Goal: Task Accomplishment & Management: Manage account settings

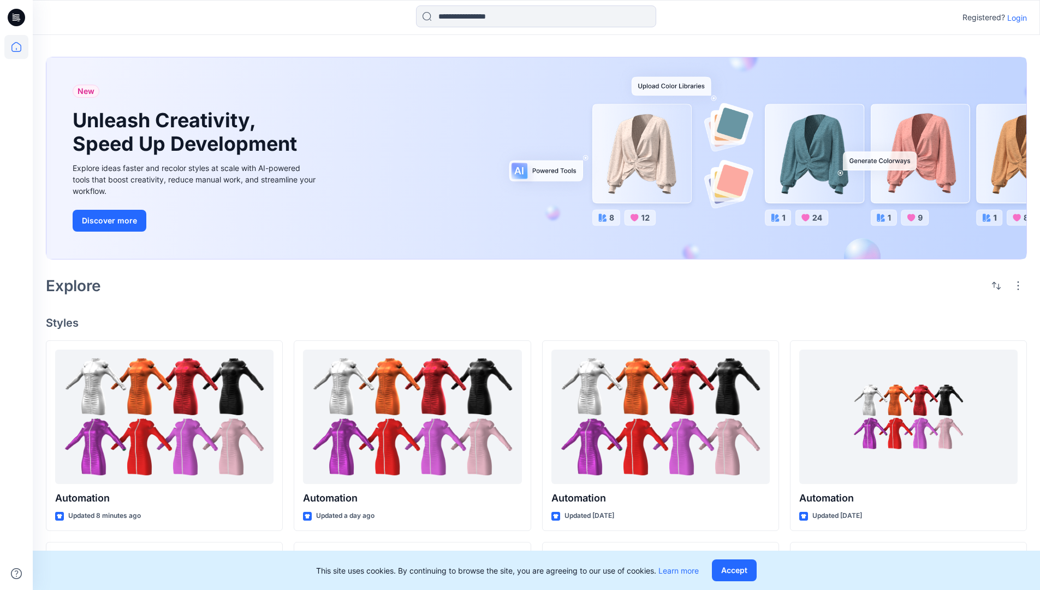
click at [1015, 17] on p "Login" at bounding box center [1018, 17] width 20 height 11
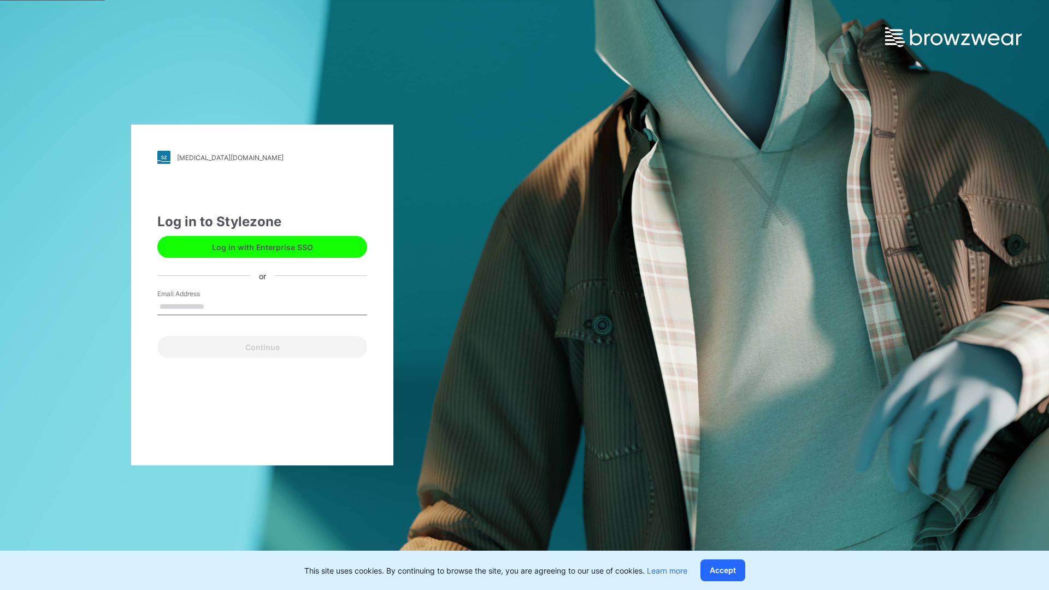
click at [216, 306] on input "Email Address" at bounding box center [262, 307] width 210 height 16
type input "**********"
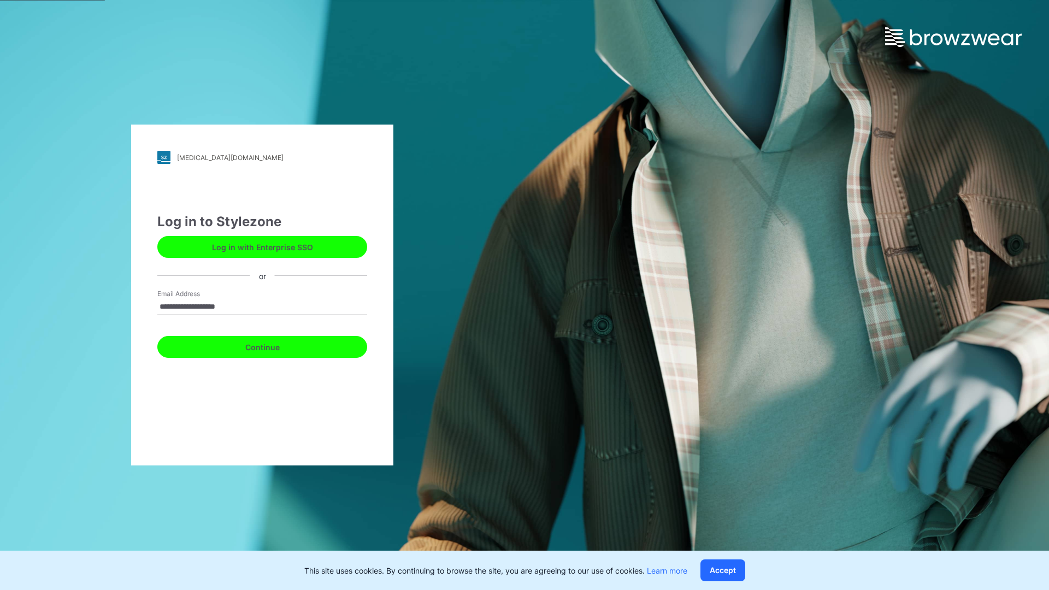
click at [274, 345] on button "Continue" at bounding box center [262, 347] width 210 height 22
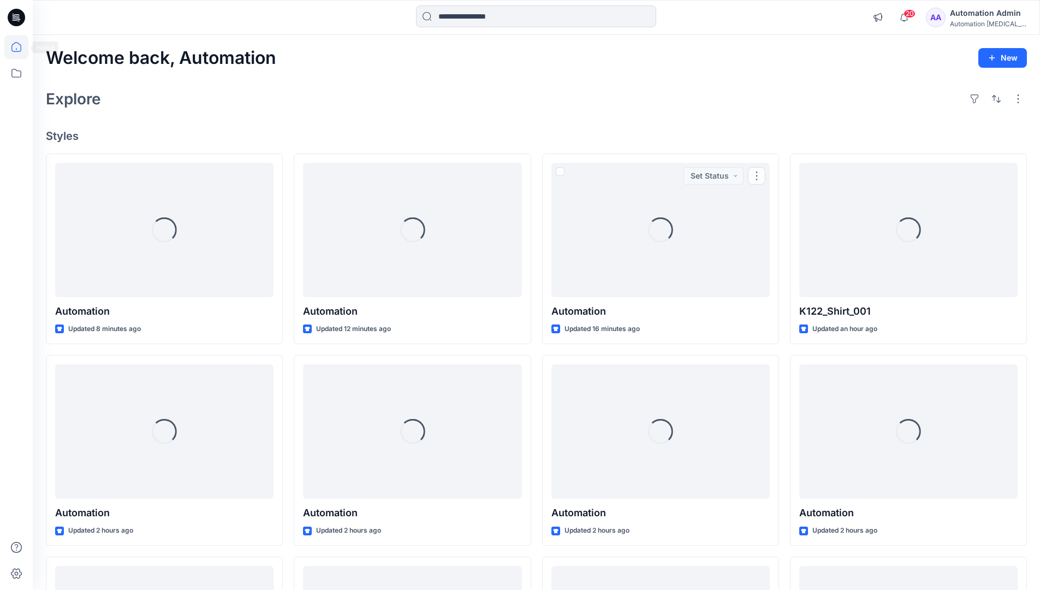
click at [21, 47] on icon at bounding box center [16, 47] width 10 height 10
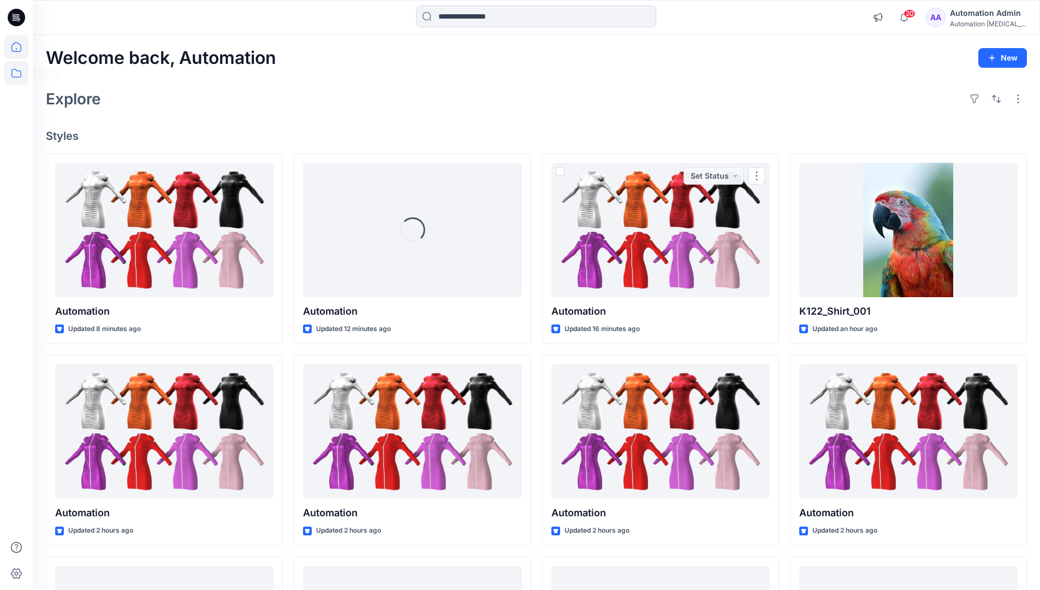
click at [18, 76] on icon at bounding box center [16, 73] width 24 height 24
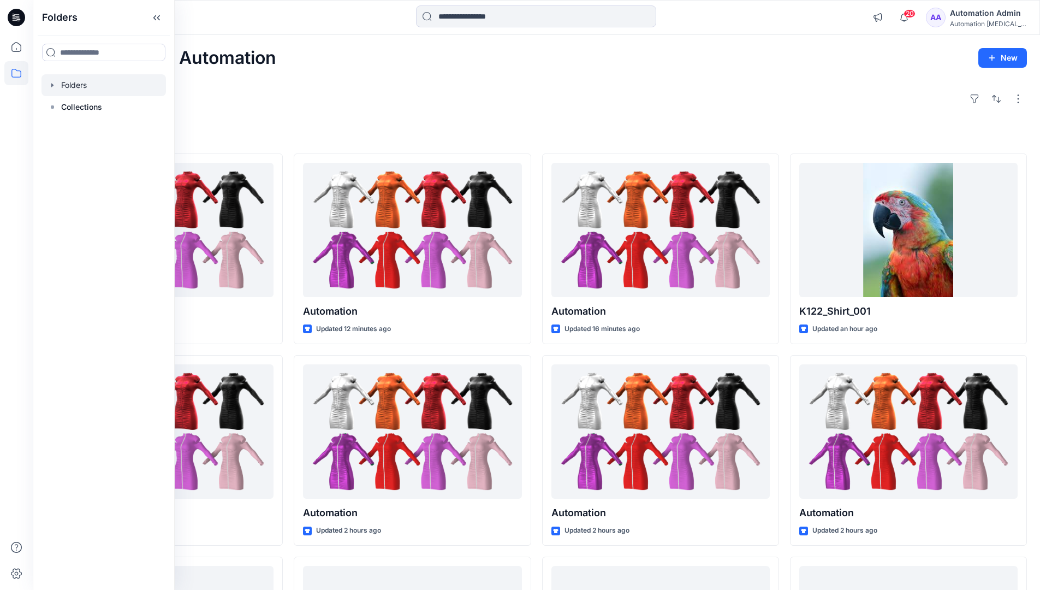
click at [80, 82] on div at bounding box center [104, 85] width 125 height 22
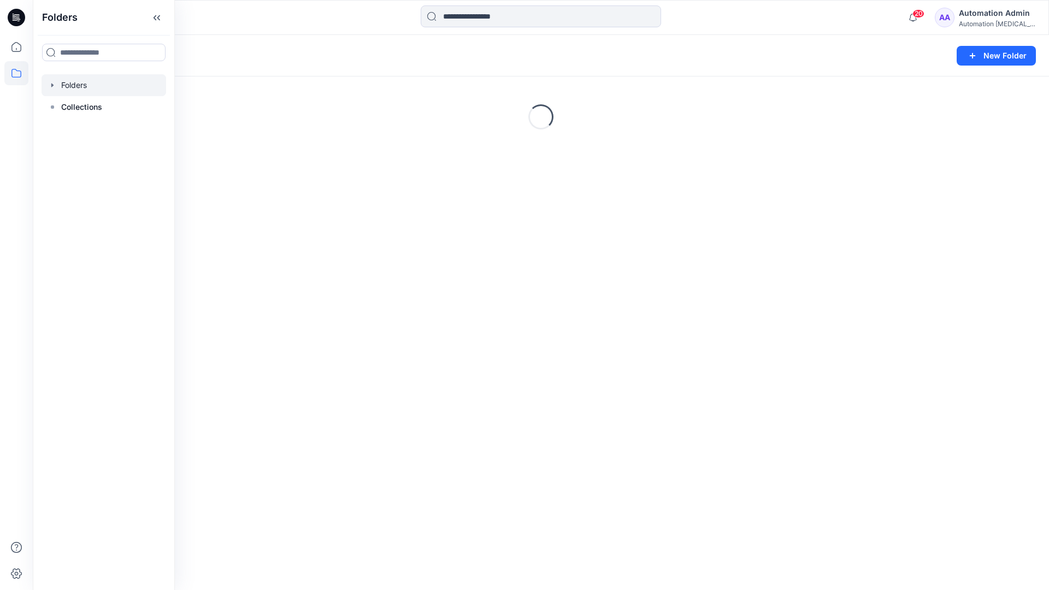
click at [548, 293] on div "Folders New Folder Loading..." at bounding box center [541, 312] width 1016 height 555
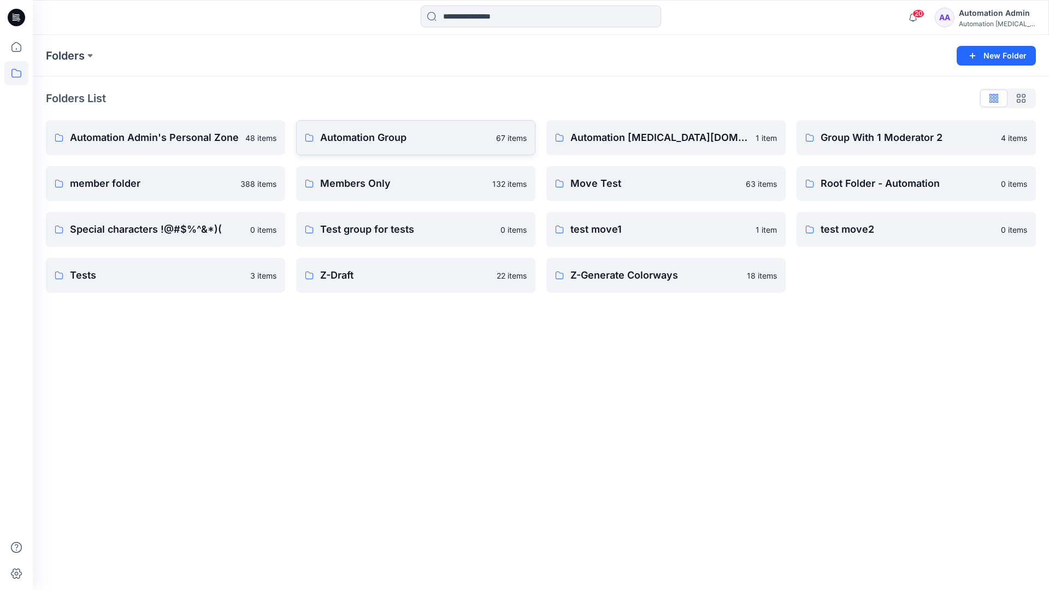
click at [372, 141] on p "Automation Group" at bounding box center [404, 137] width 169 height 15
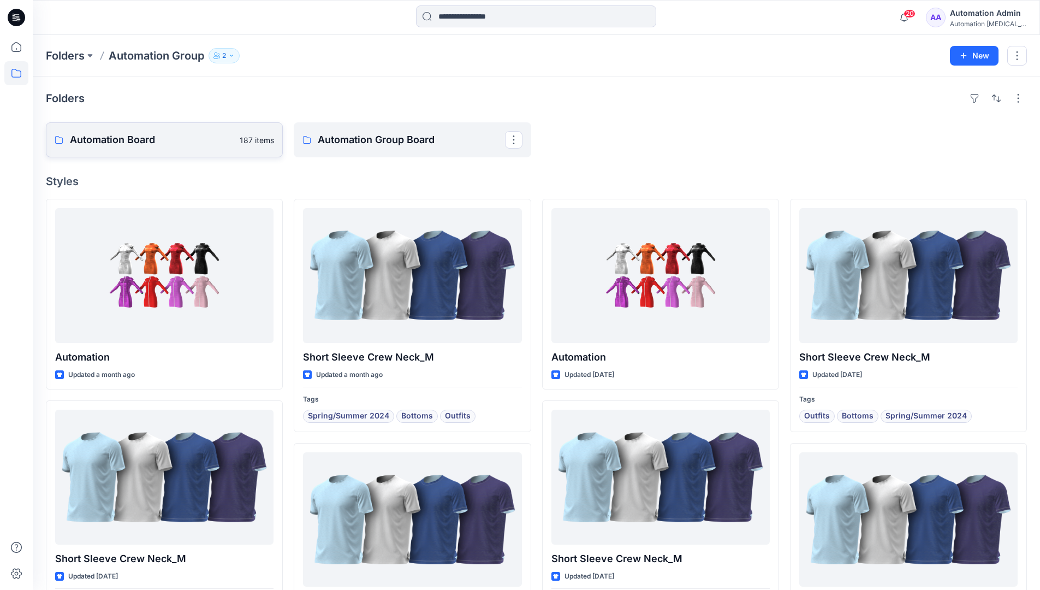
click at [216, 152] on link "Automation Board 187 items" at bounding box center [164, 139] width 237 height 35
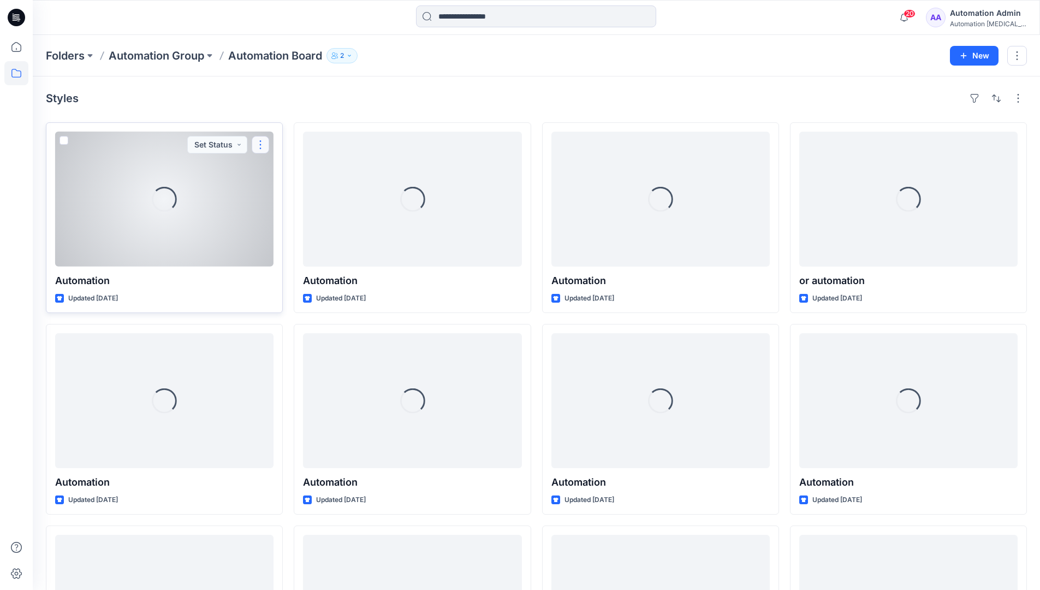
click at [258, 147] on button "button" at bounding box center [260, 144] width 17 height 17
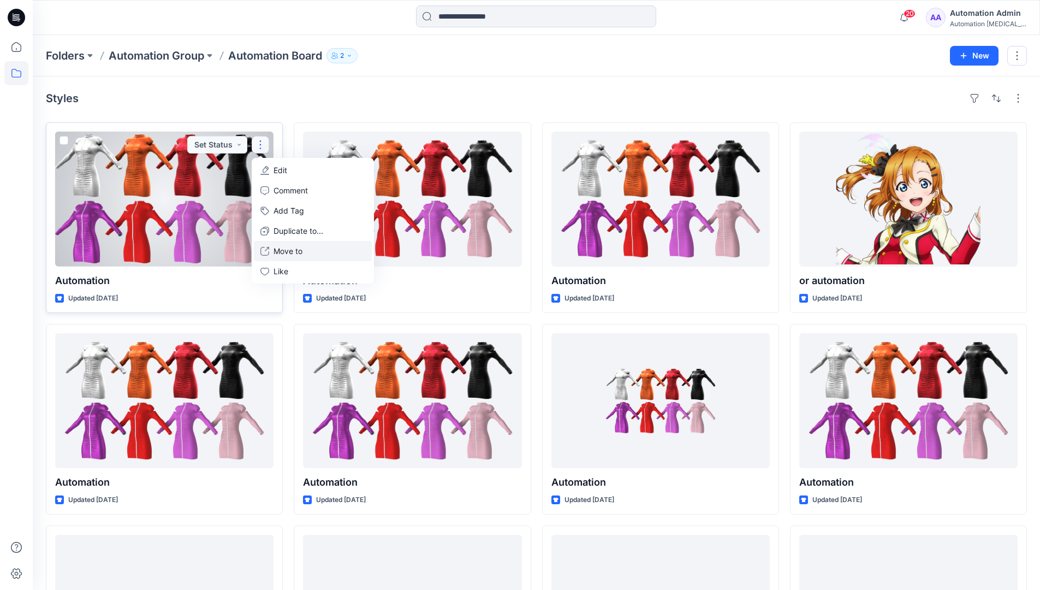
click at [282, 251] on p "Move to" at bounding box center [288, 250] width 29 height 11
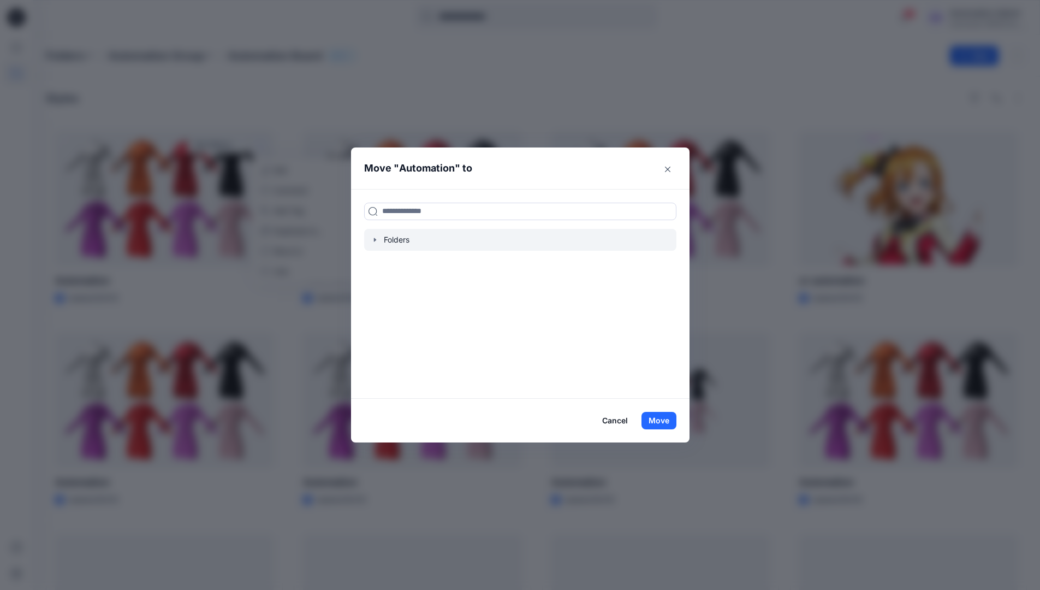
click at [379, 241] on icon "button" at bounding box center [375, 239] width 9 height 9
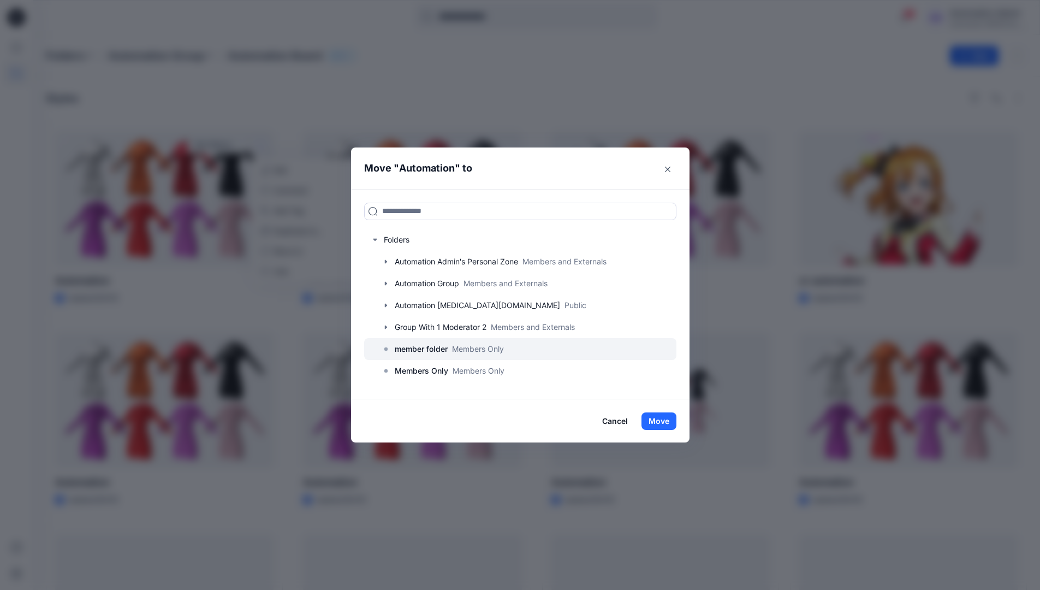
click at [424, 351] on p "member folder" at bounding box center [421, 348] width 53 height 13
click at [667, 420] on button "Move" at bounding box center [659, 420] width 35 height 17
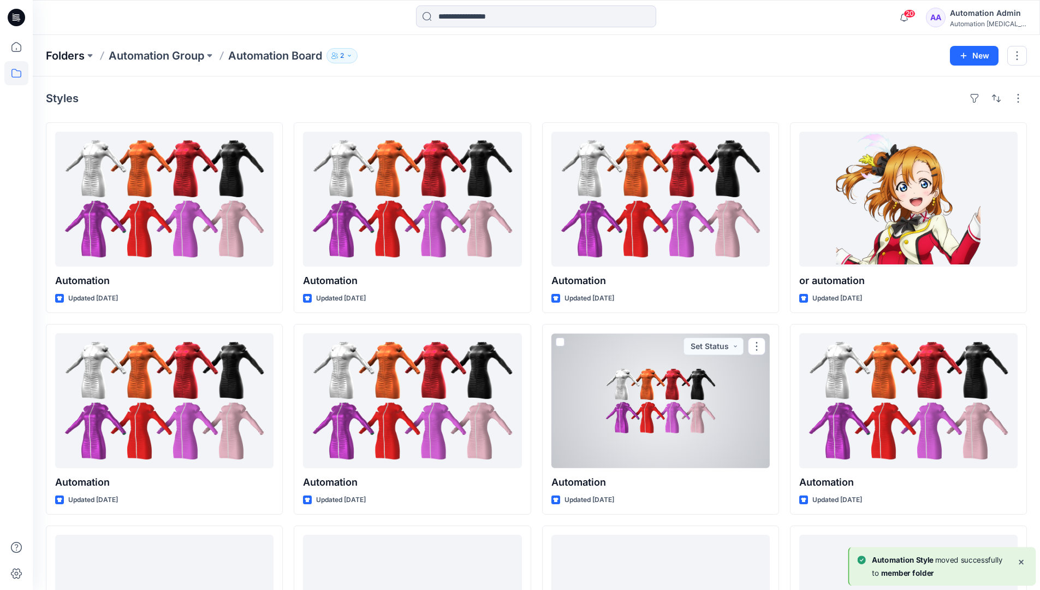
click at [69, 56] on p "Folders" at bounding box center [65, 55] width 39 height 15
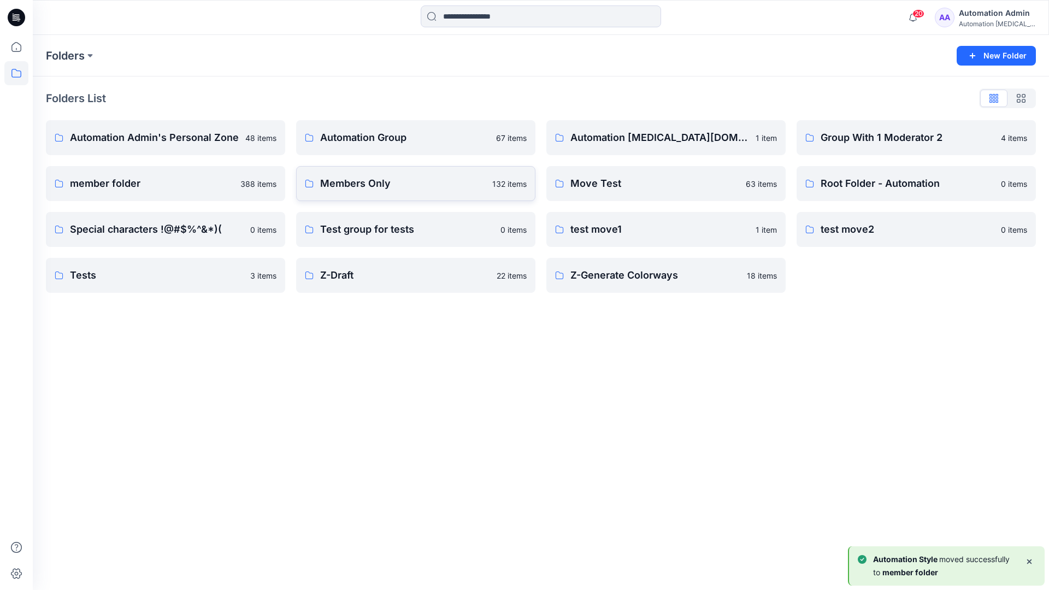
click at [386, 186] on p "Members Only" at bounding box center [402, 183] width 165 height 15
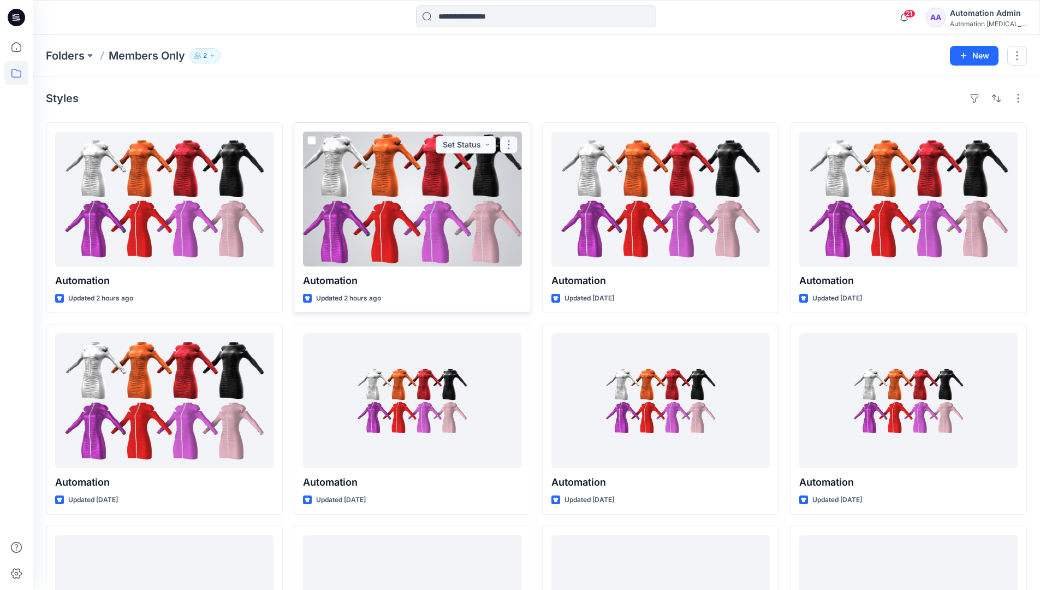
click at [510, 143] on button "button" at bounding box center [508, 144] width 17 height 17
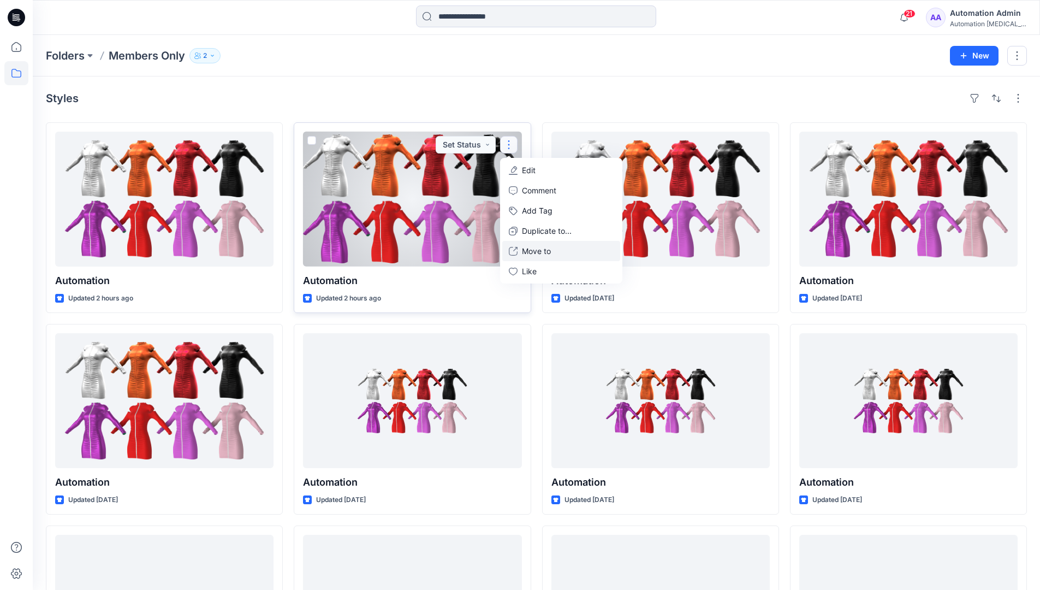
click at [530, 247] on p "Move to" at bounding box center [536, 250] width 29 height 11
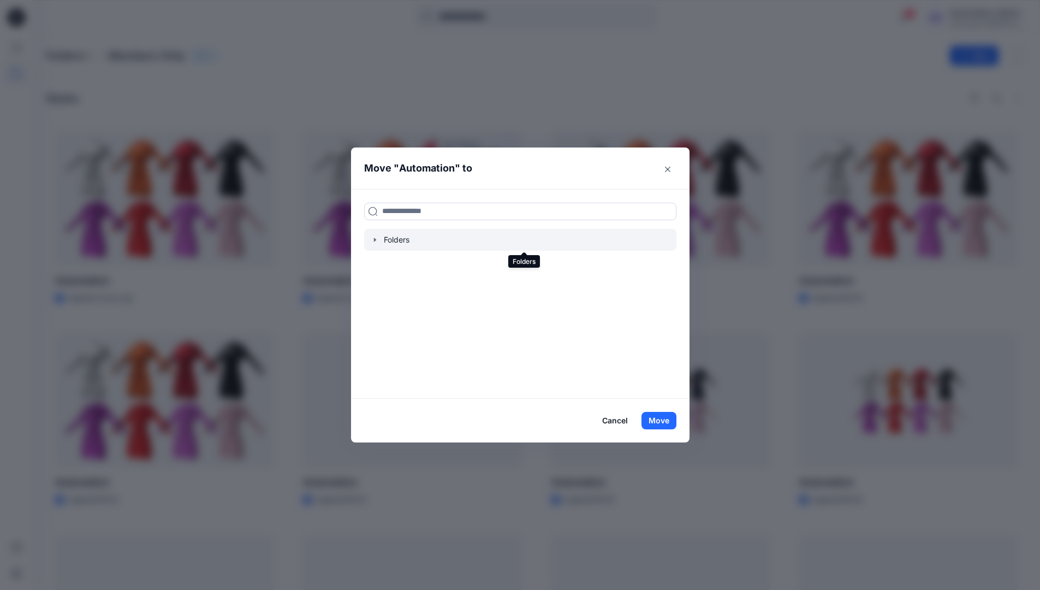
click at [380, 240] on icon "button" at bounding box center [375, 239] width 9 height 9
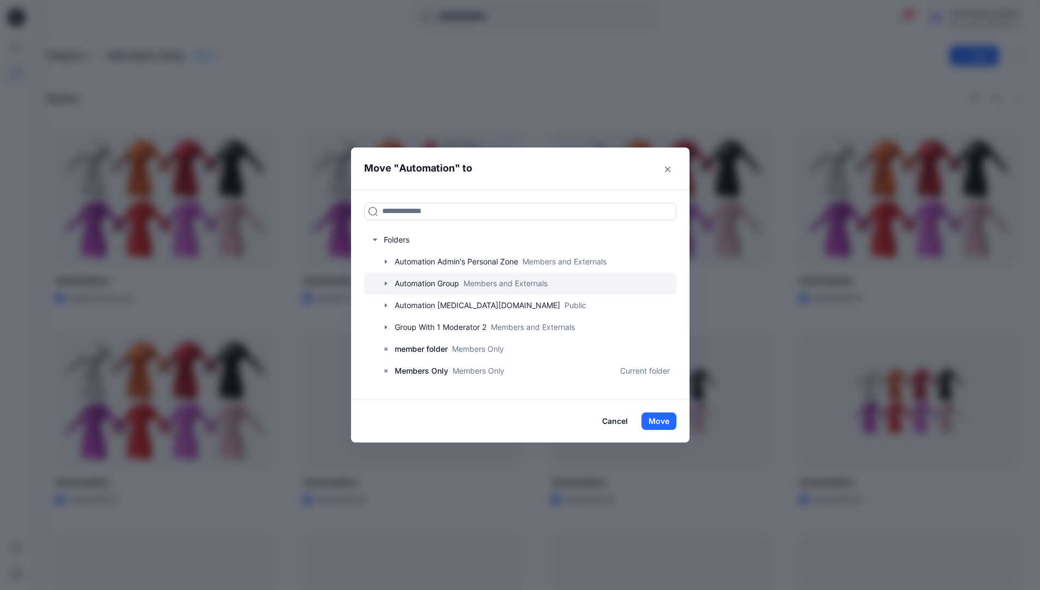
click at [391, 282] on icon "button" at bounding box center [386, 283] width 9 height 9
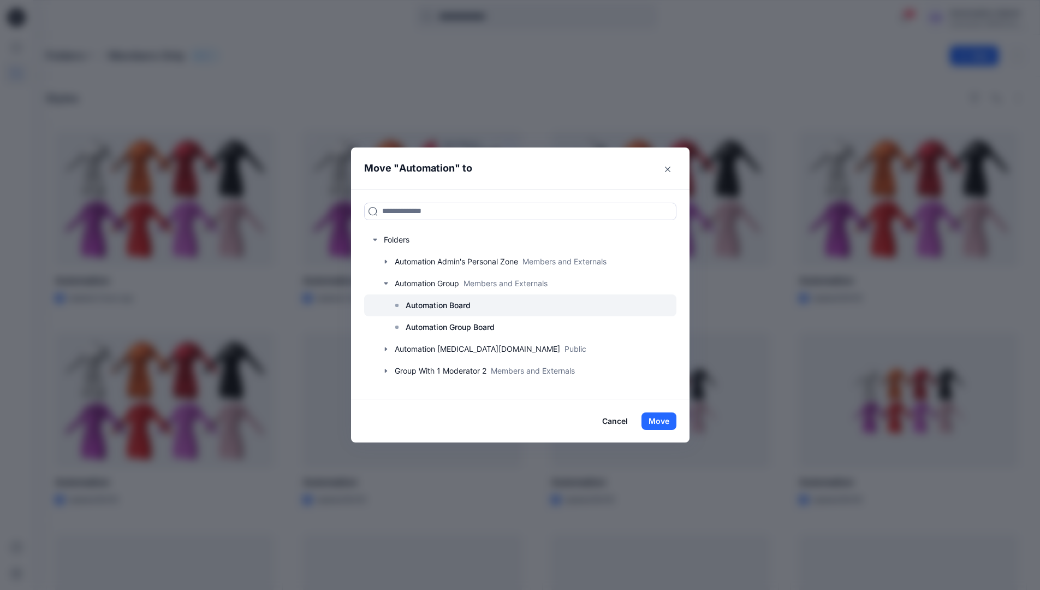
click at [422, 299] on p "Automation Board" at bounding box center [438, 305] width 65 height 13
click at [661, 422] on button "Move" at bounding box center [659, 420] width 35 height 17
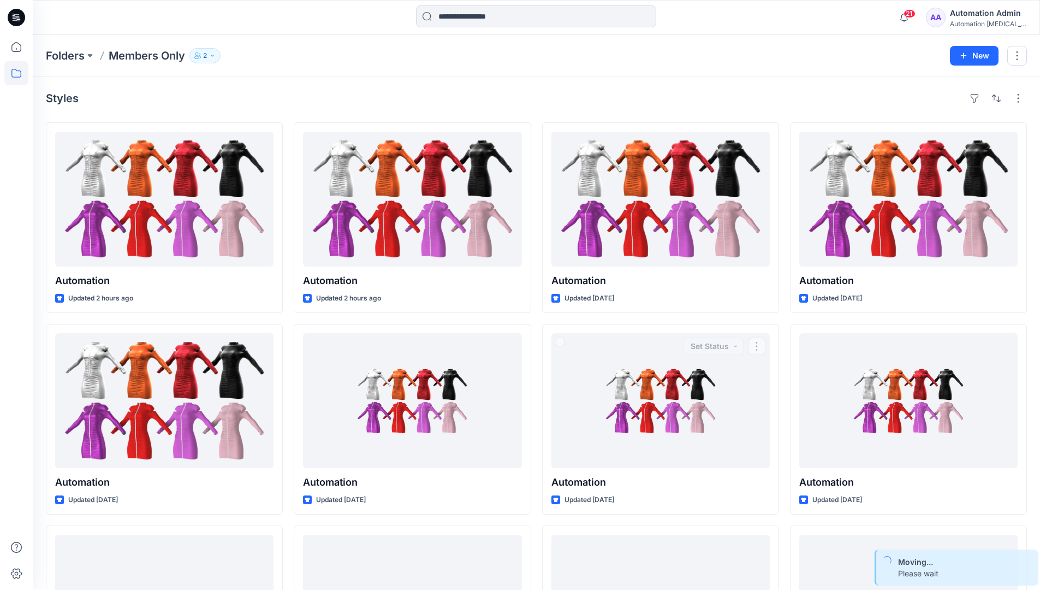
click at [968, 16] on div "Automation Admin" at bounding box center [988, 13] width 76 height 13
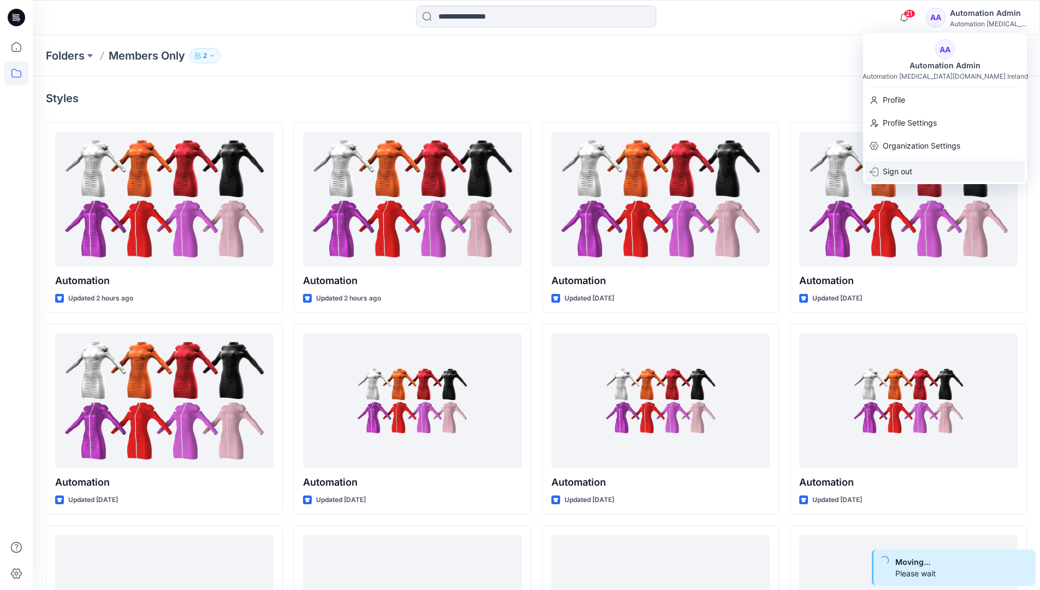
click at [903, 169] on p "Sign out" at bounding box center [897, 171] width 29 height 21
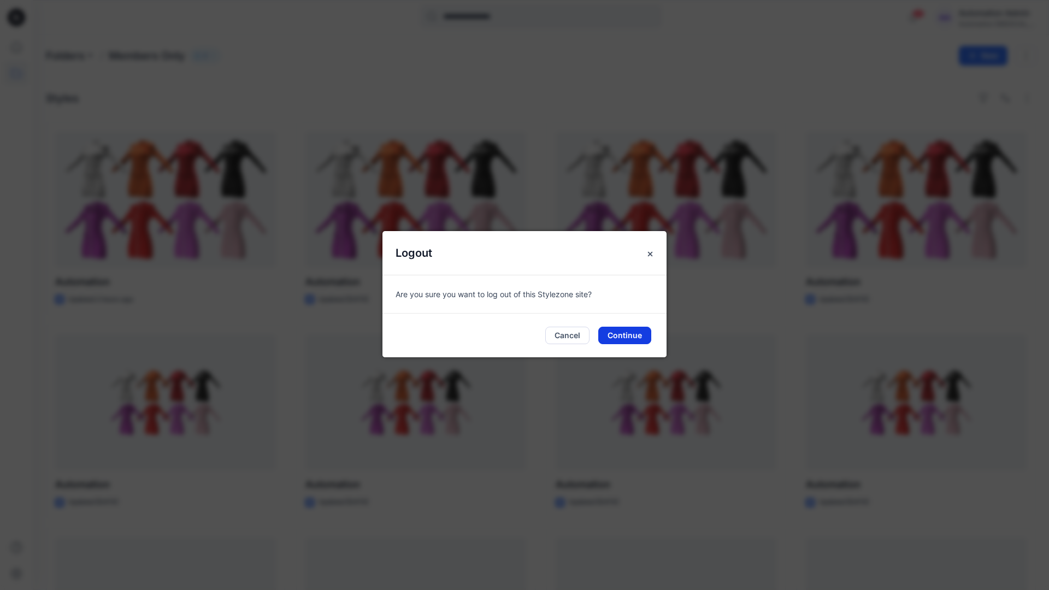
click at [627, 333] on button "Continue" at bounding box center [624, 335] width 53 height 17
